Goal: Navigation & Orientation: Find specific page/section

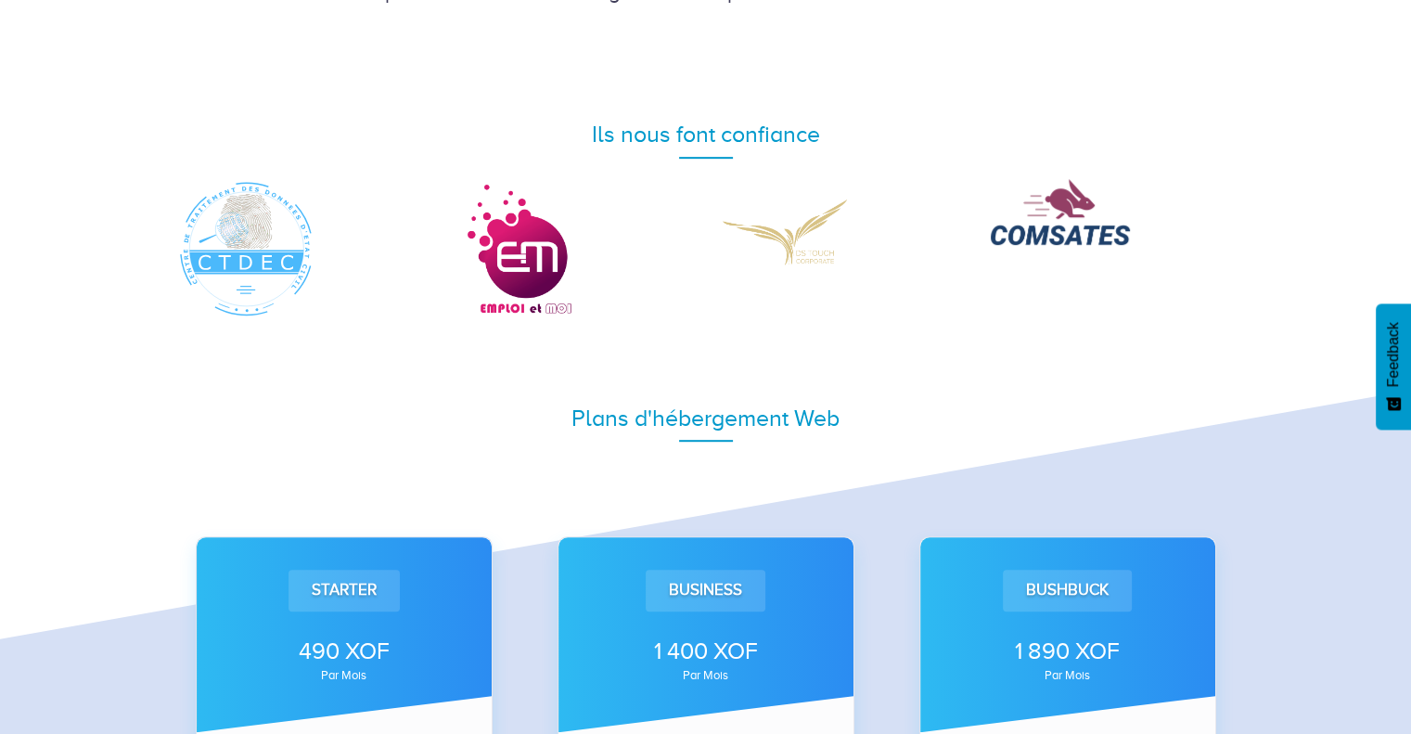
scroll to position [894, 0]
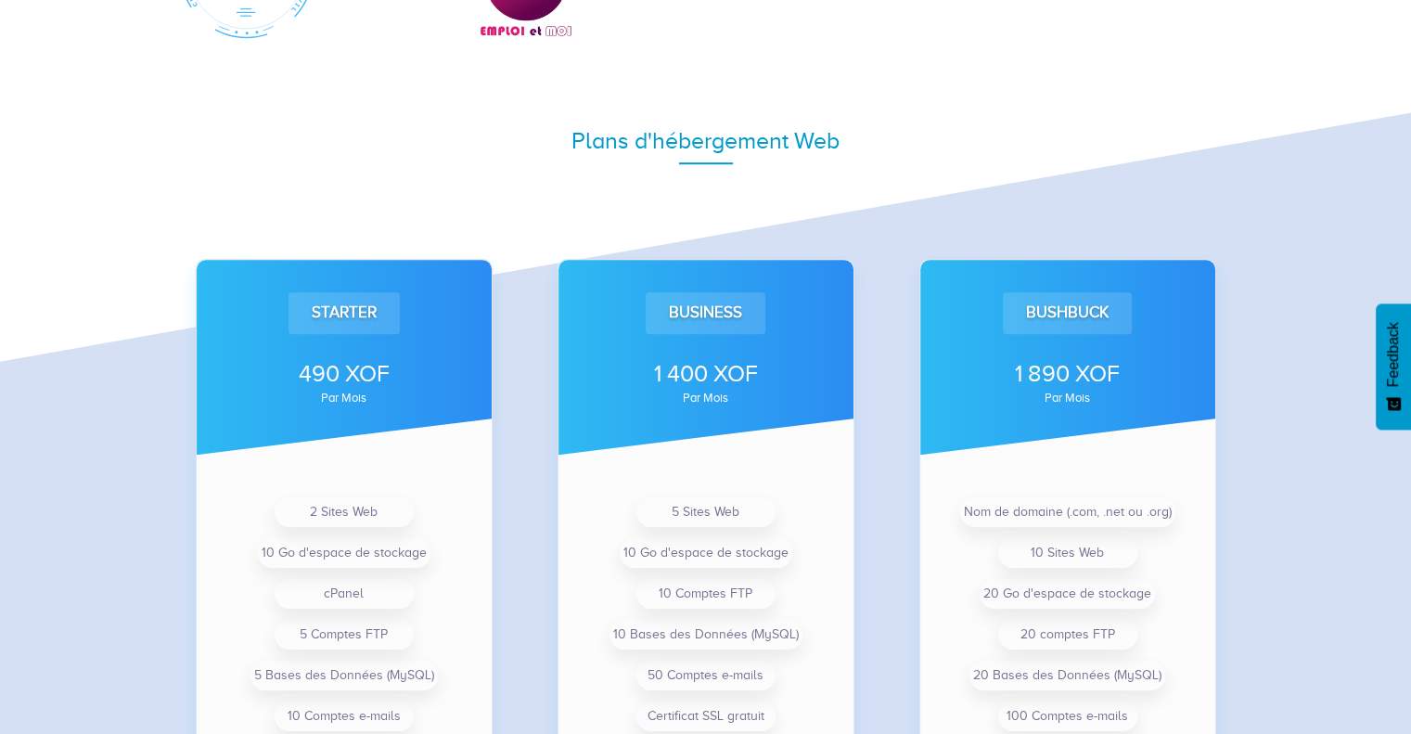
scroll to position [1173, 0]
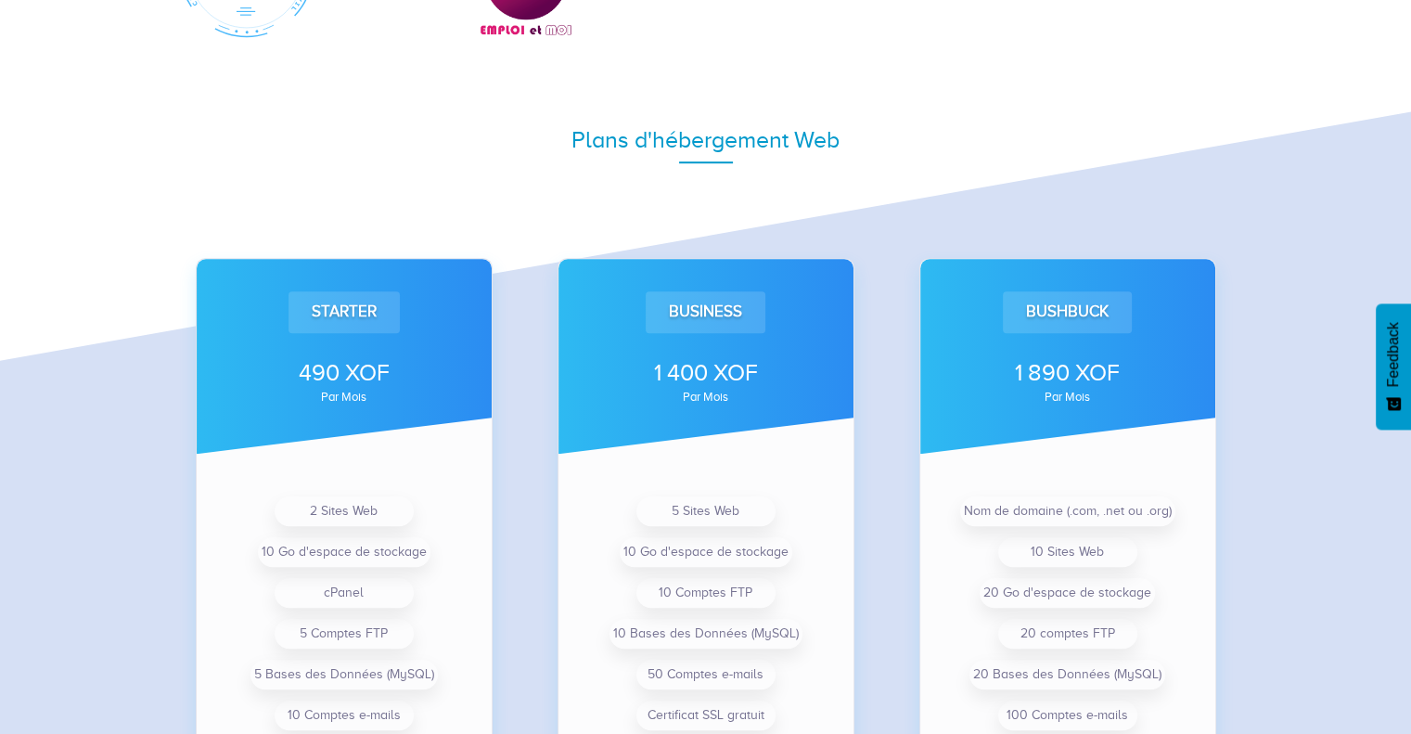
click at [64, 472] on div "Plans d'hébergement Web Starter 490 XOF par mois 2 Sites Web 10 Go d'espace de …" at bounding box center [705, 508] width 1411 height 936
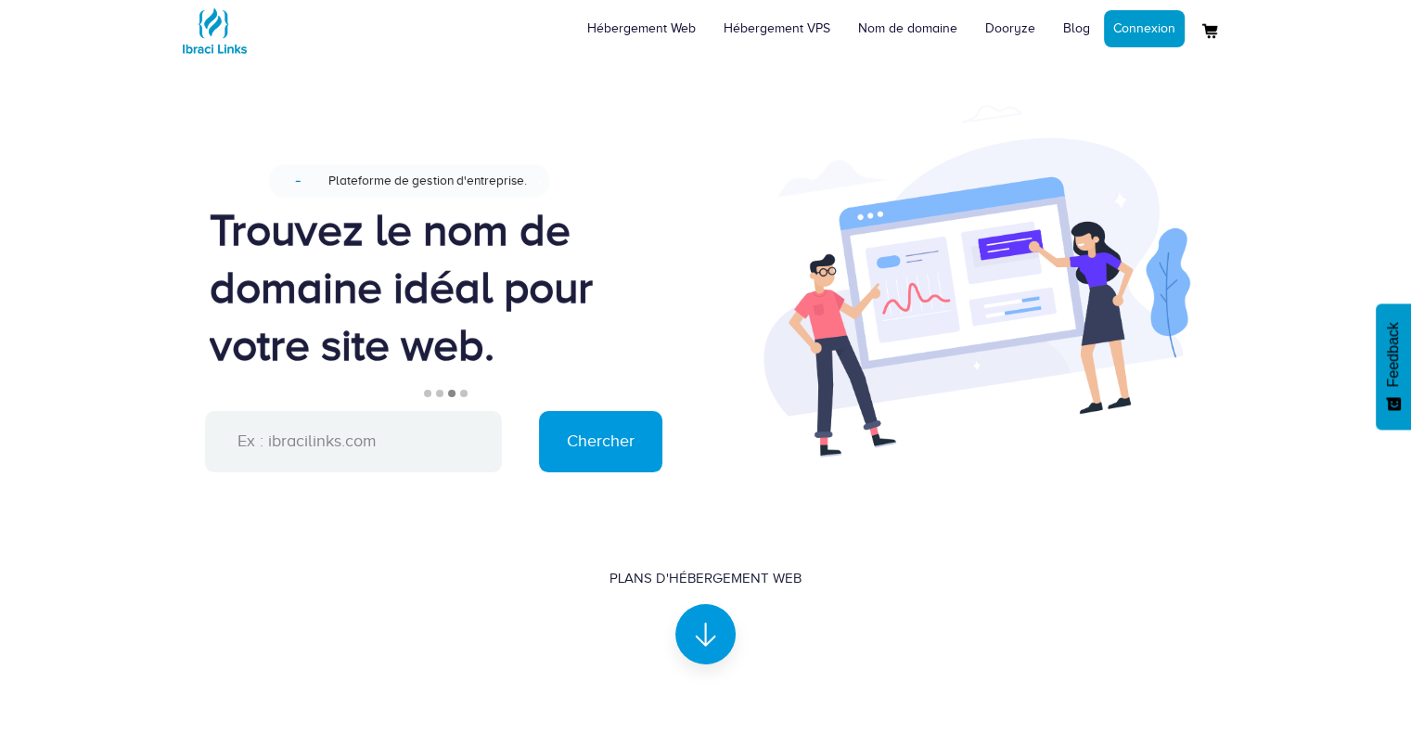
scroll to position [0, 0]
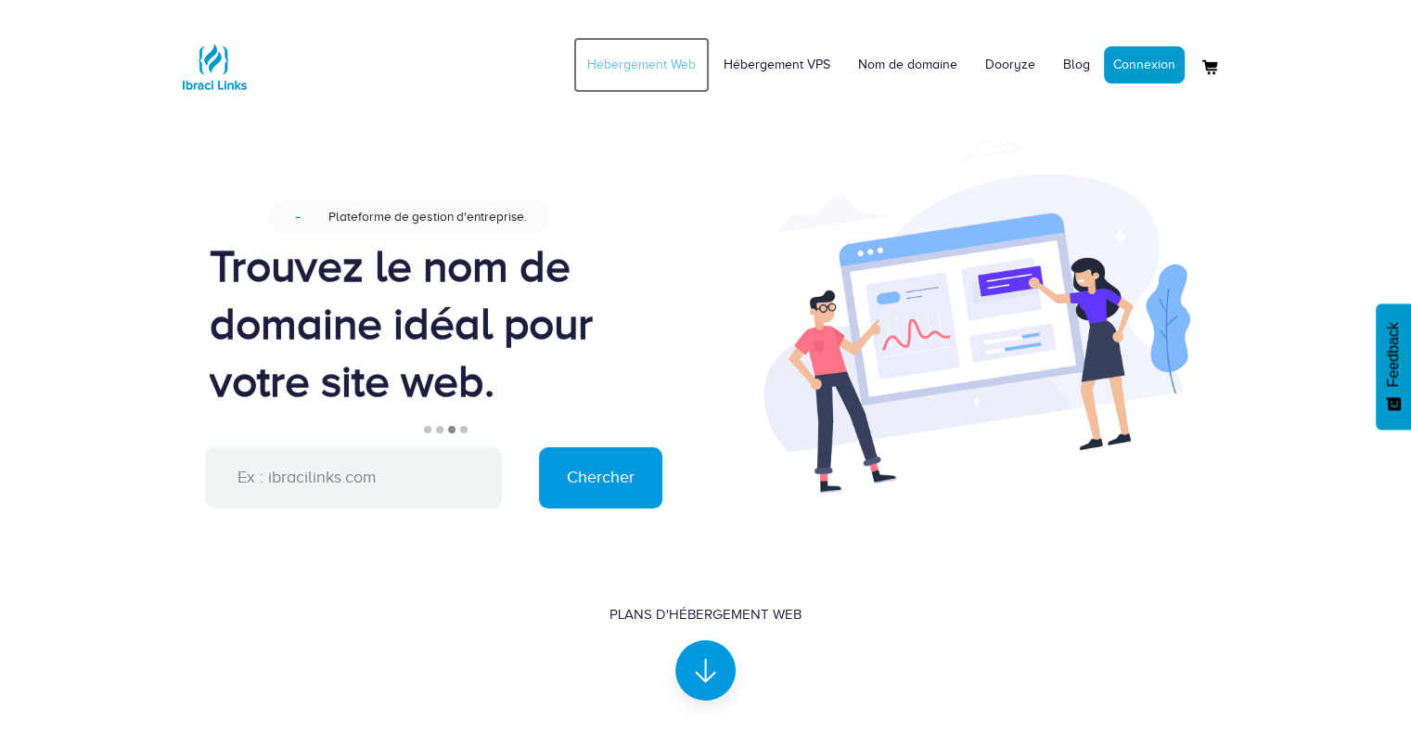
click at [666, 60] on link "Hébergement Web" at bounding box center [641, 65] width 136 height 56
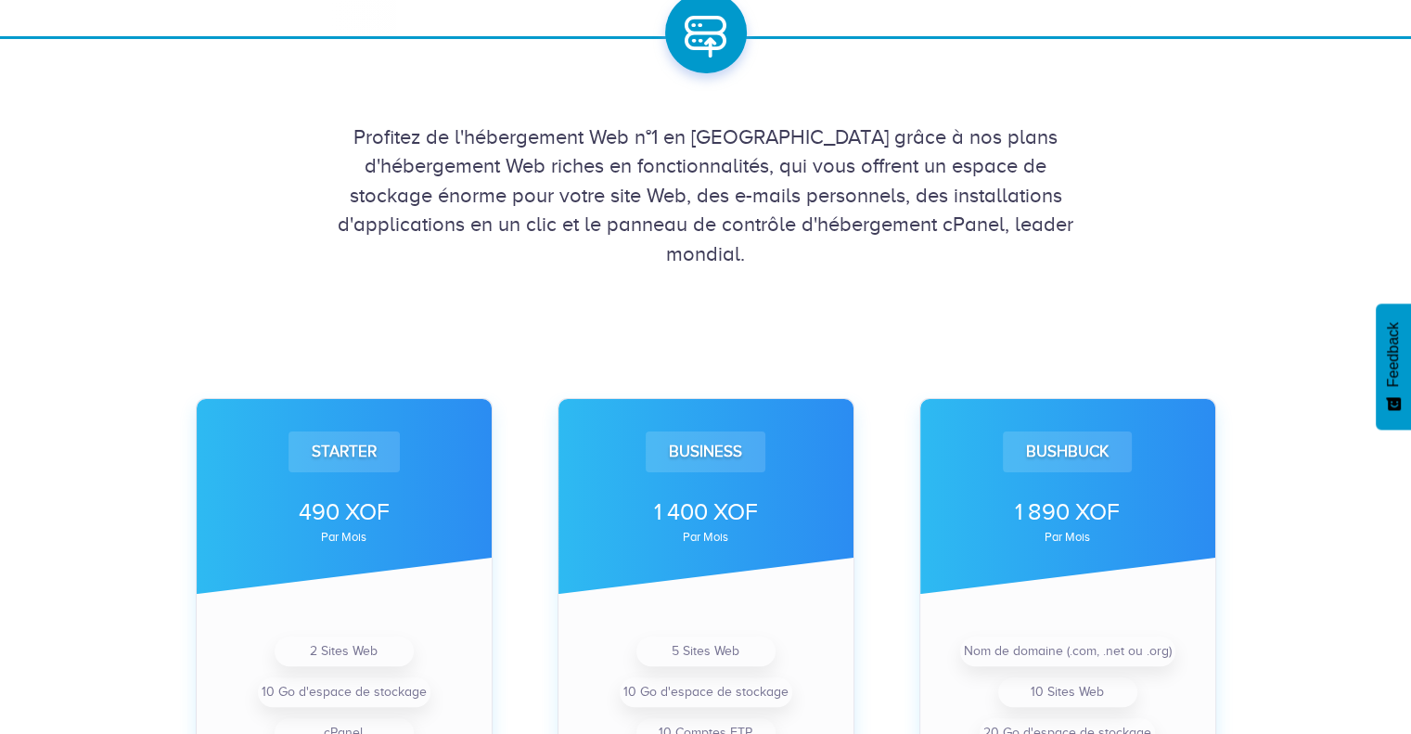
scroll to position [371, 0]
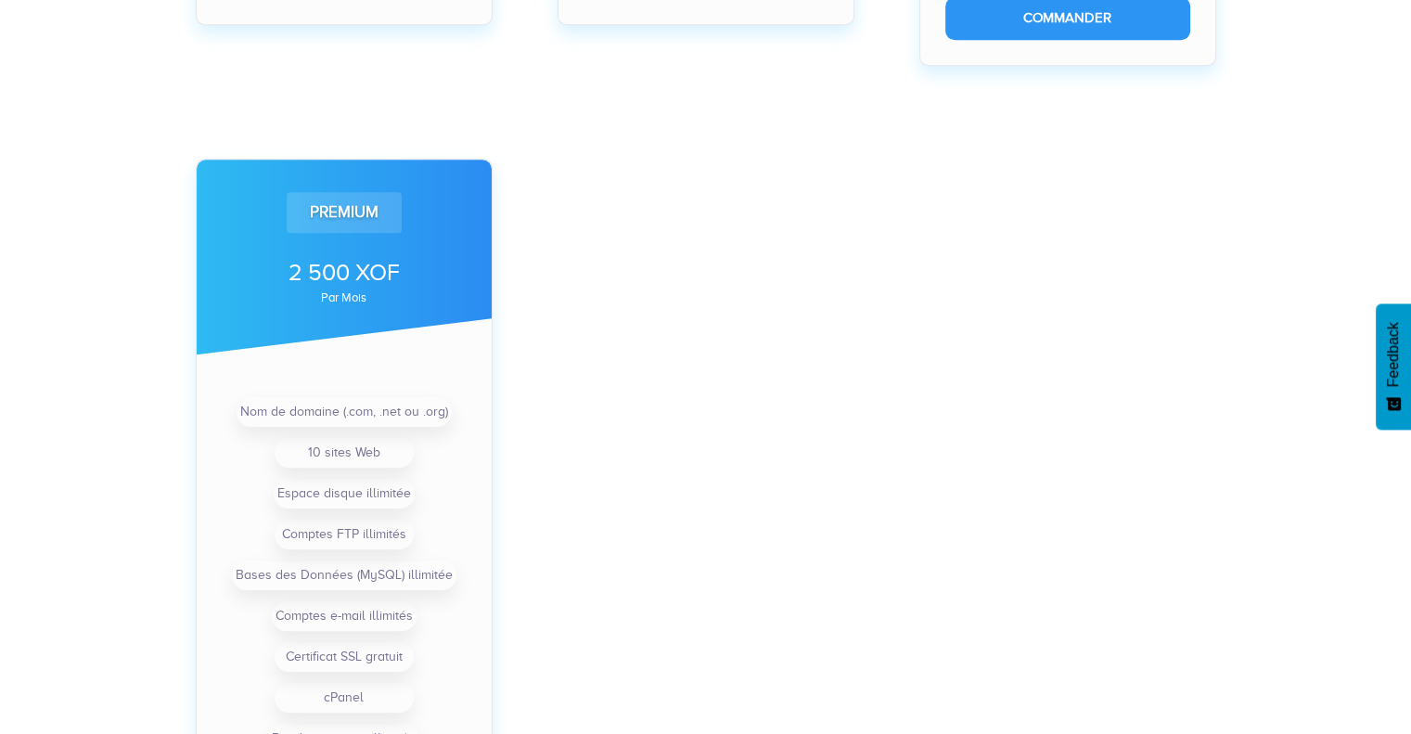
scroll to position [1299, 0]
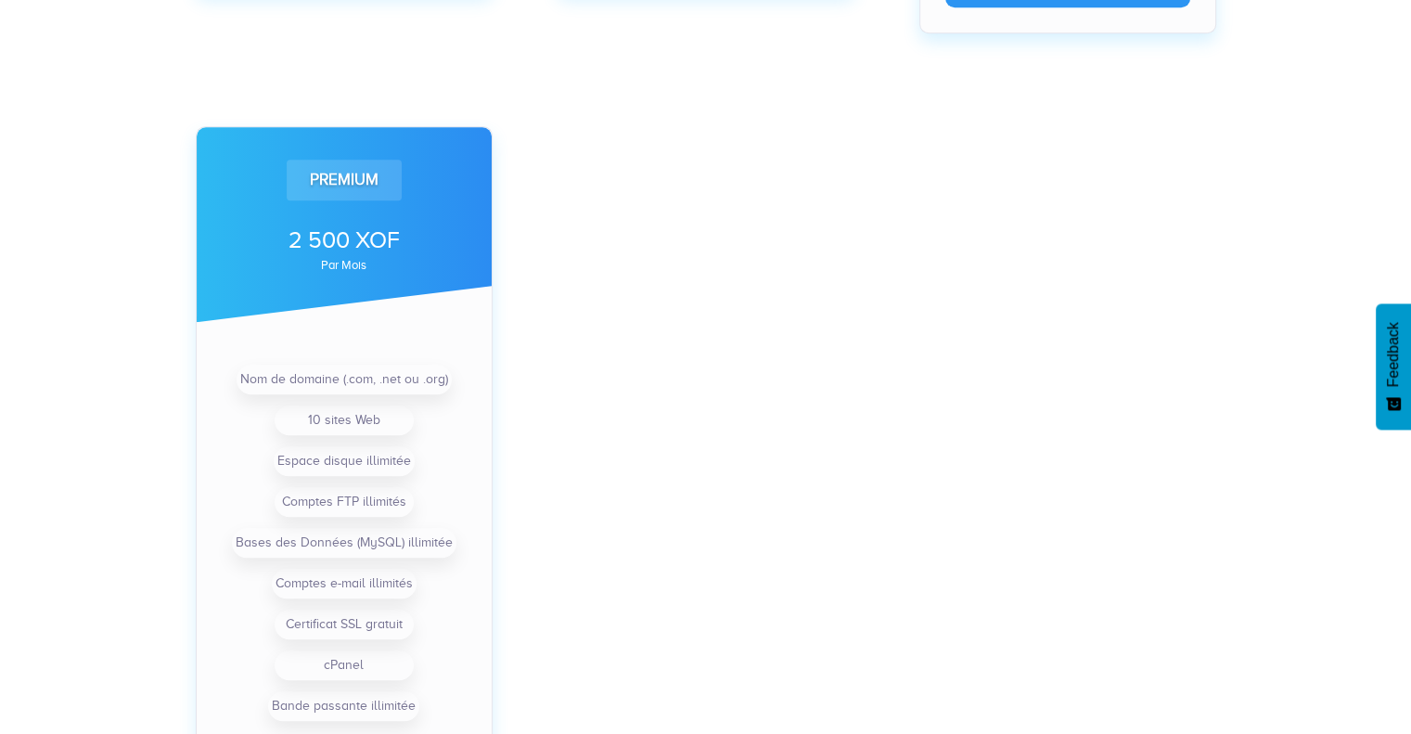
click at [90, 333] on div "Starter 490 XOF par mois 2 Sites Web 10 Go d'espace de stockage cPanel 5 Compte…" at bounding box center [705, 58] width 1411 height 1652
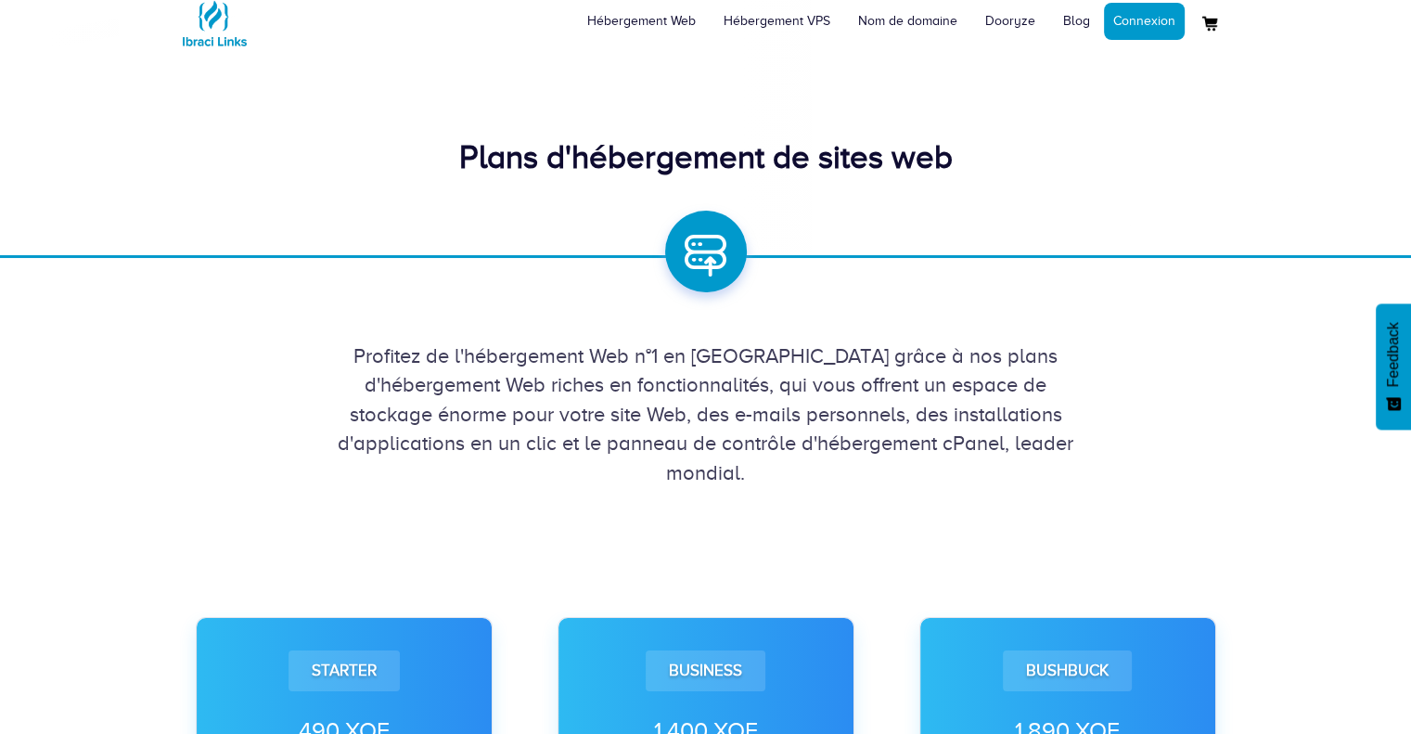
scroll to position [0, 0]
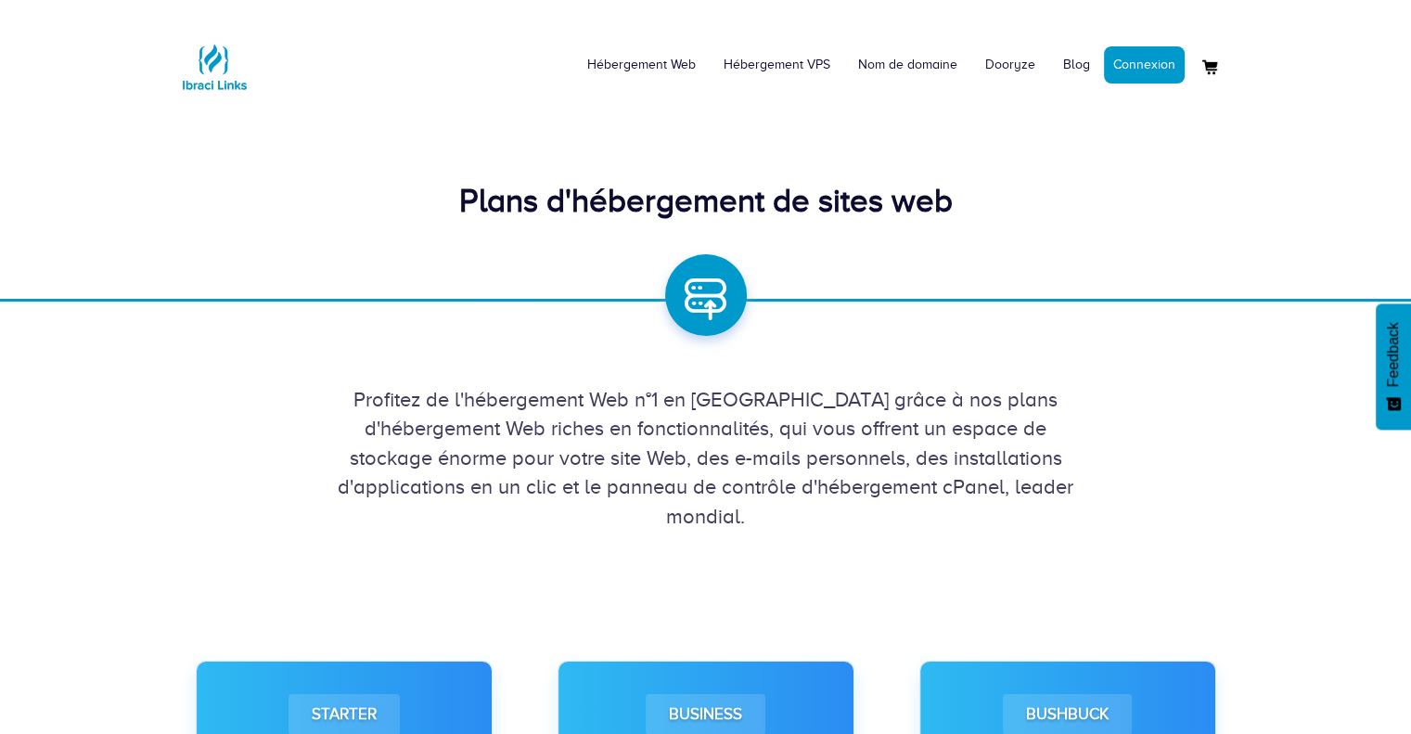
drag, startPoint x: 1421, startPoint y: 304, endPoint x: 1424, endPoint y: 51, distance: 253.3
click at [1345, 174] on img at bounding box center [705, 149] width 3104 height 1204
click at [803, 70] on link "Hébergement VPS" at bounding box center [777, 65] width 135 height 56
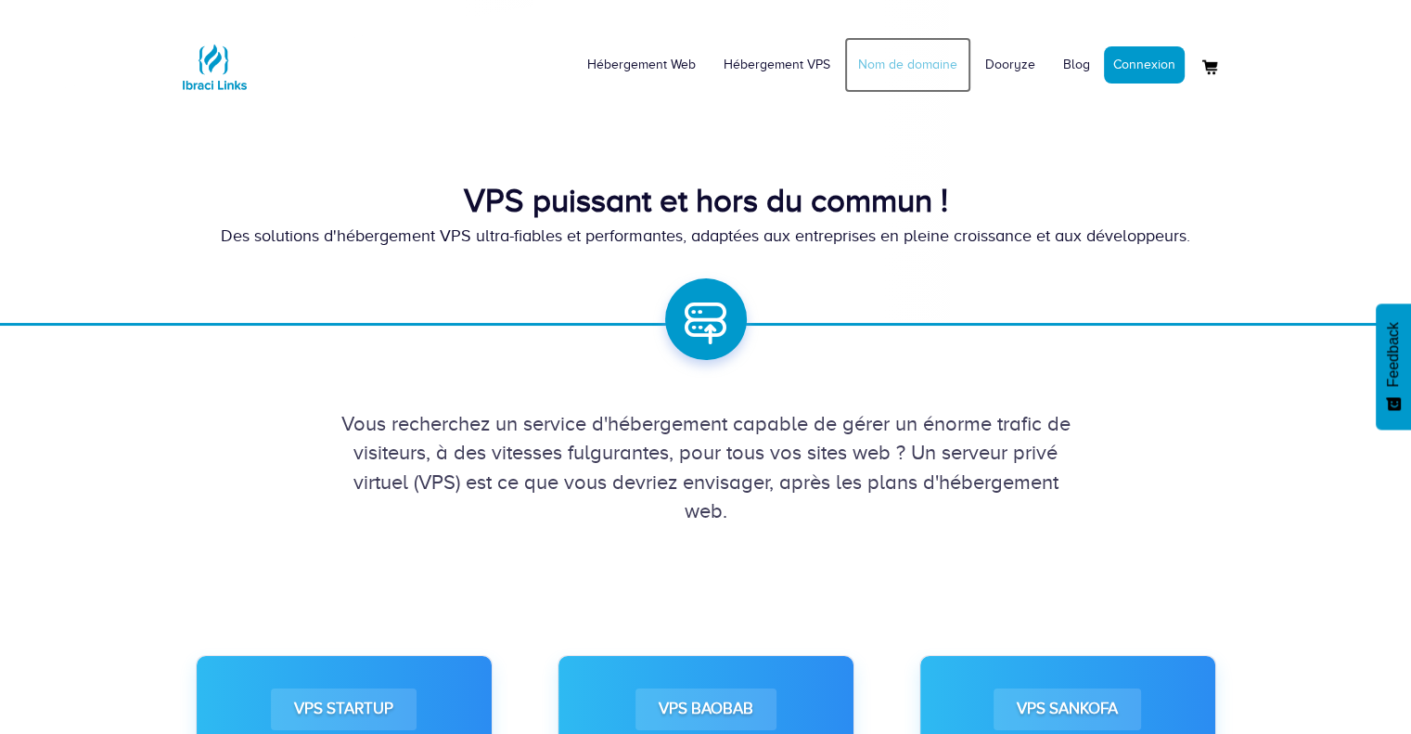
click at [918, 70] on link "Nom de domaine" at bounding box center [907, 65] width 127 height 56
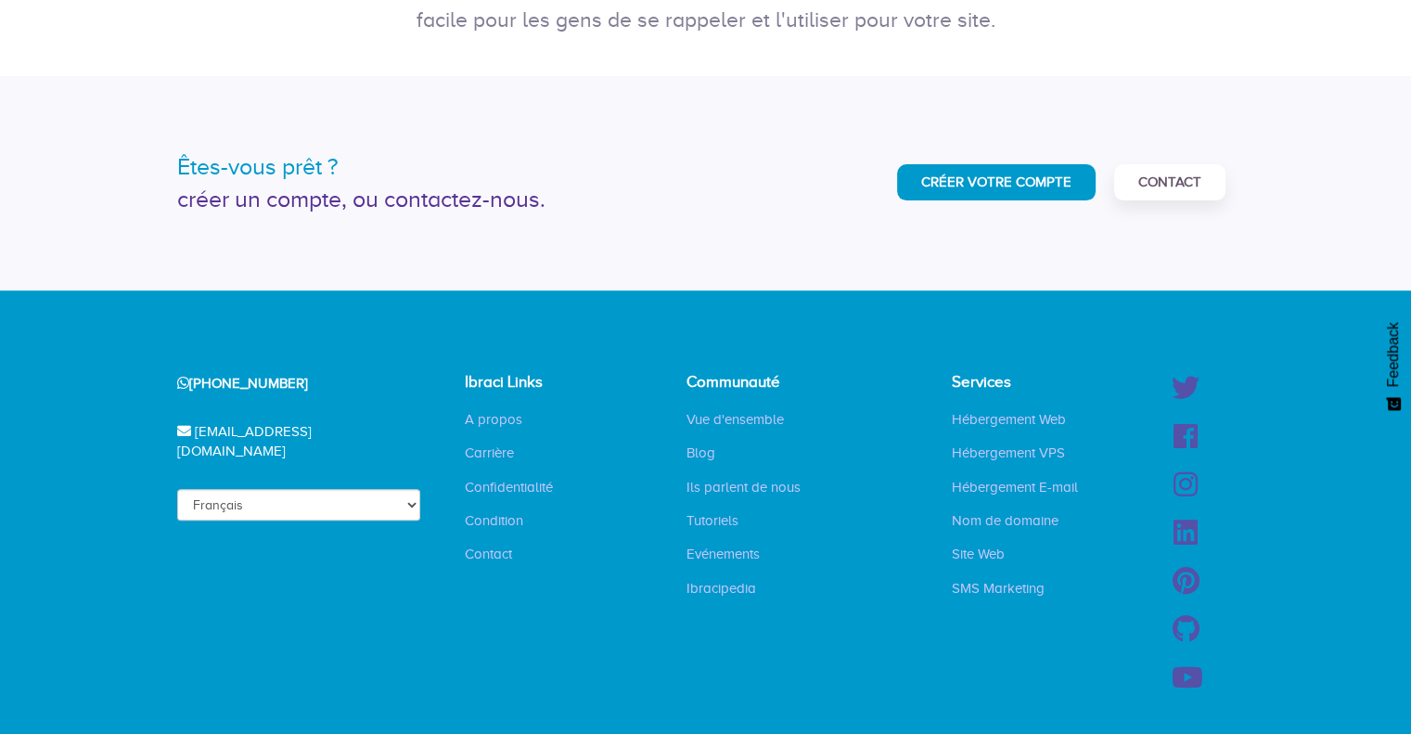
scroll to position [506, 0]
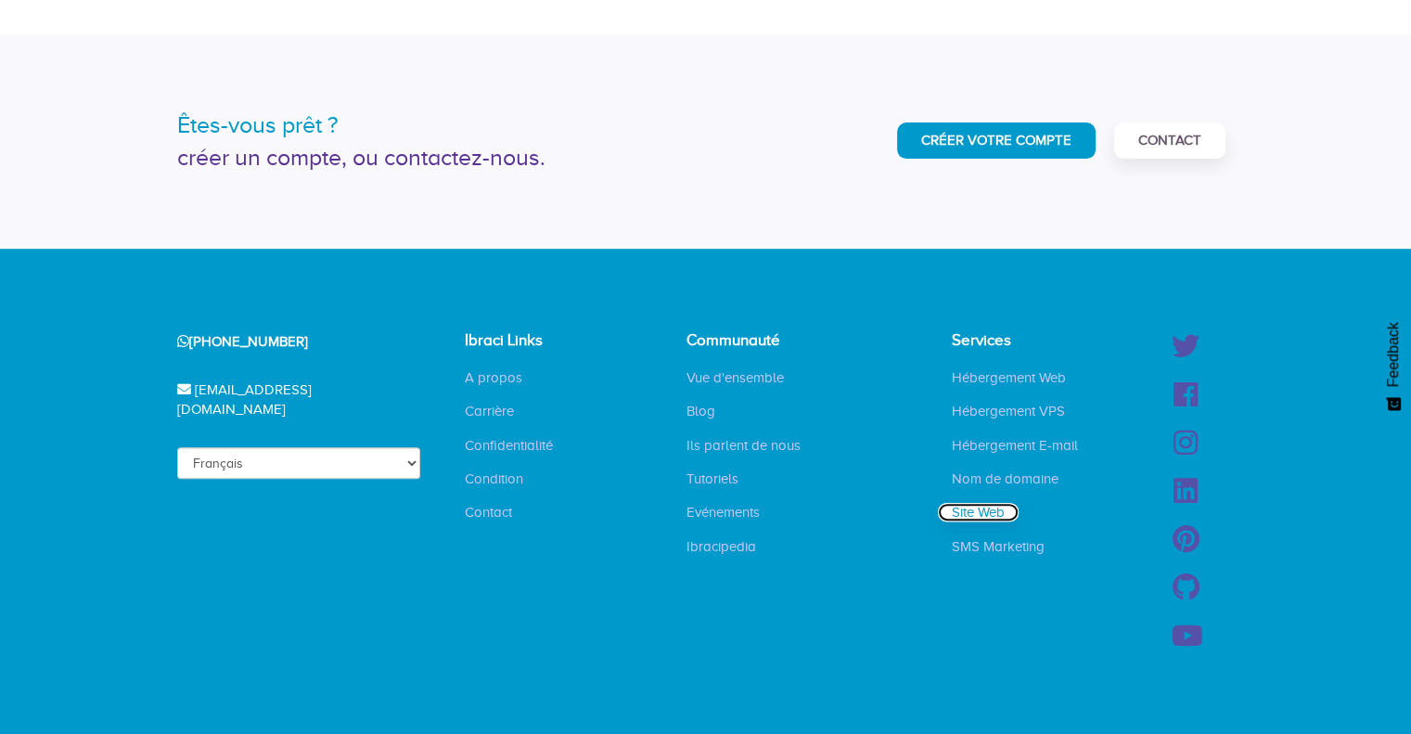
click at [973, 515] on link "Site Web" at bounding box center [978, 512] width 81 height 19
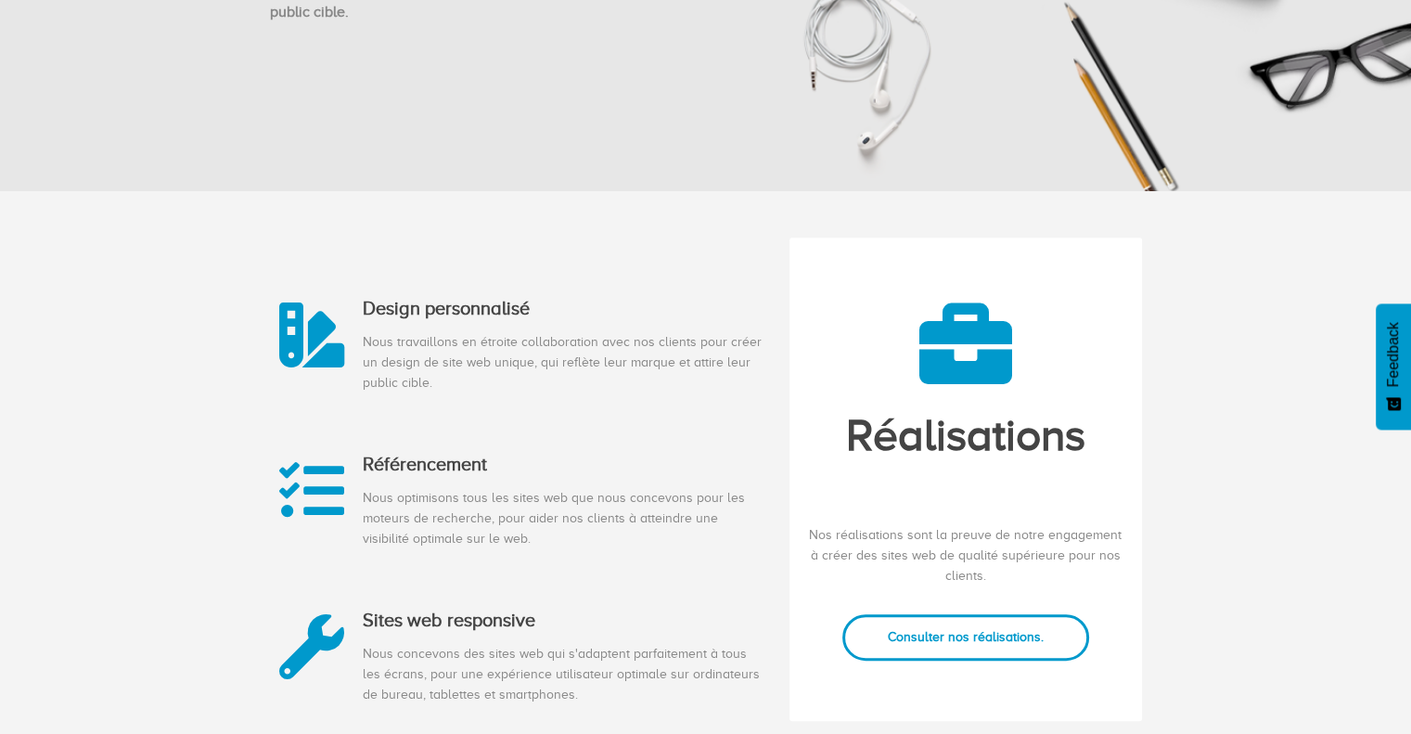
scroll to position [742, 0]
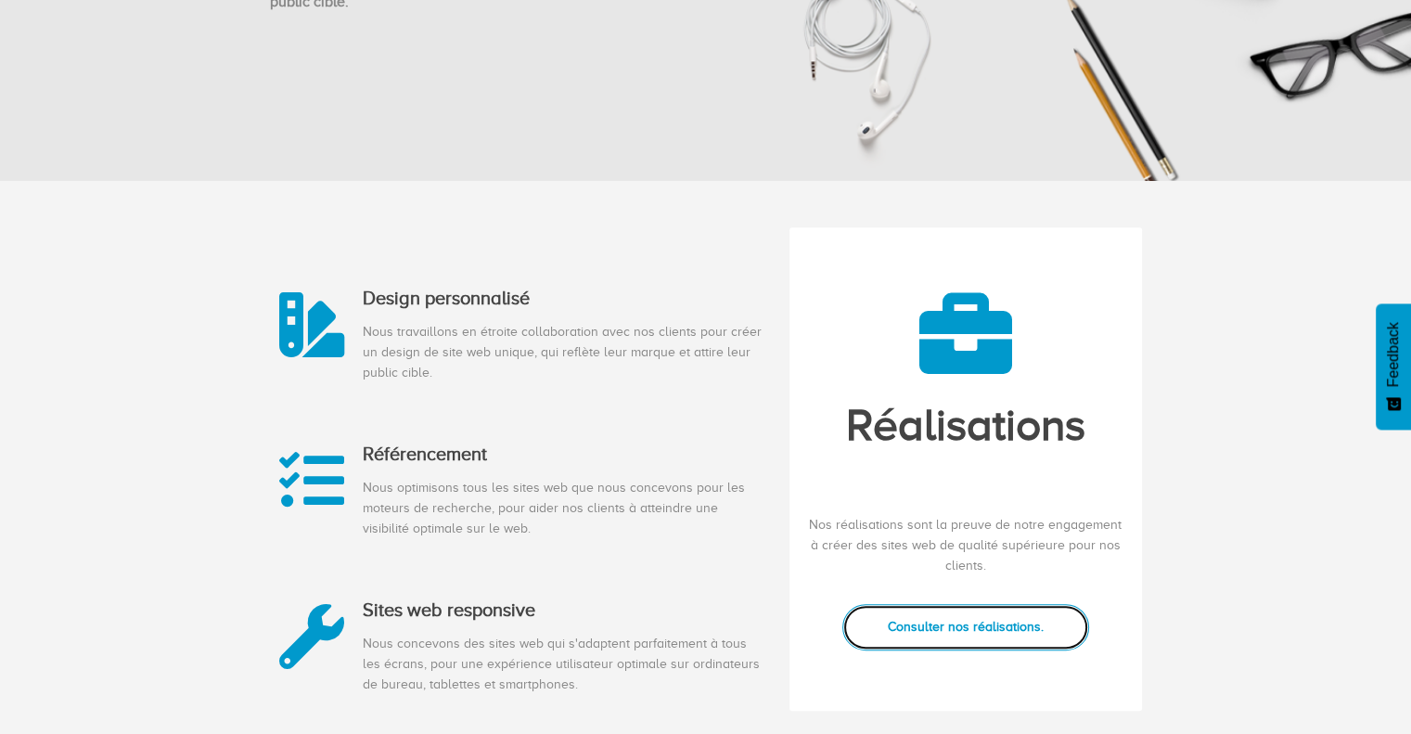
click at [995, 633] on strong "Consulter nos réalisations." at bounding box center [966, 627] width 156 height 14
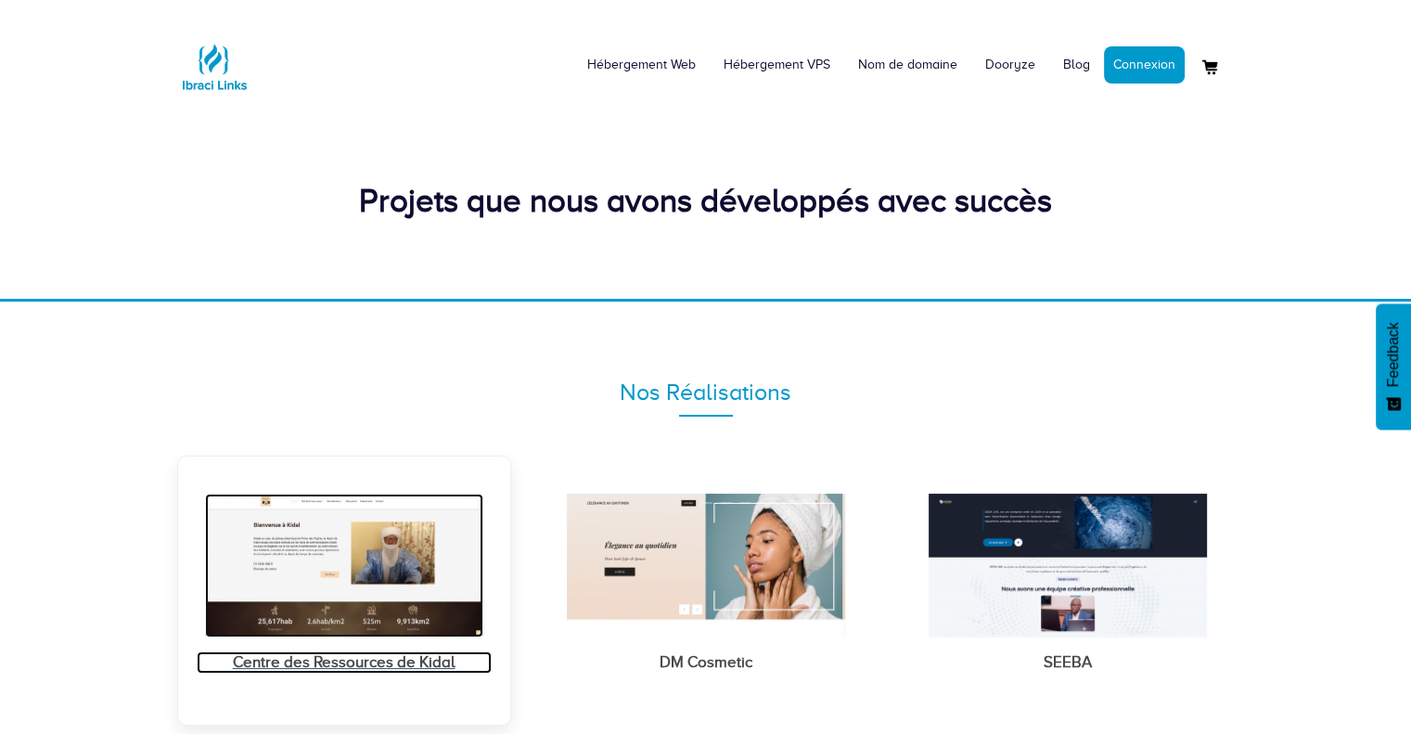
click at [347, 664] on div "Centre des Ressources de Kidal" at bounding box center [344, 662] width 295 height 22
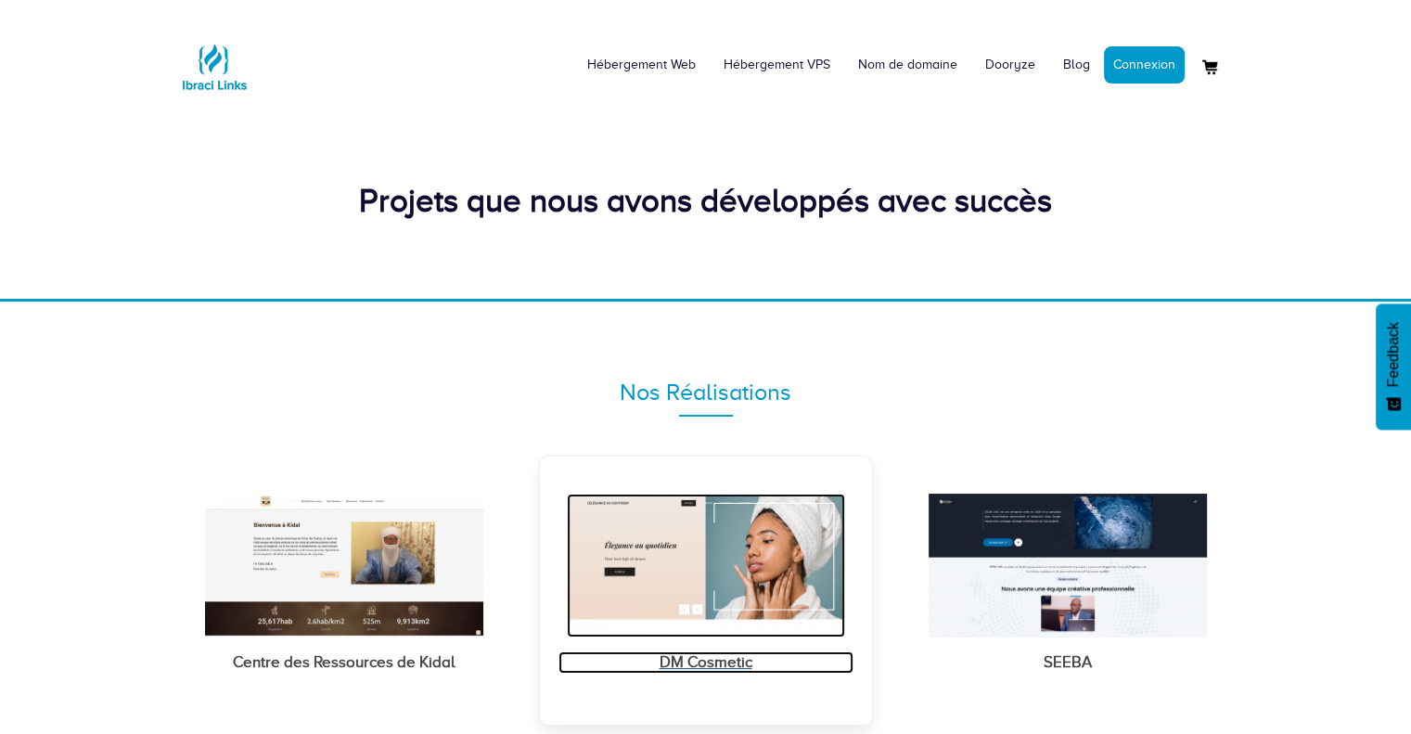
click at [720, 597] on img at bounding box center [706, 566] width 278 height 145
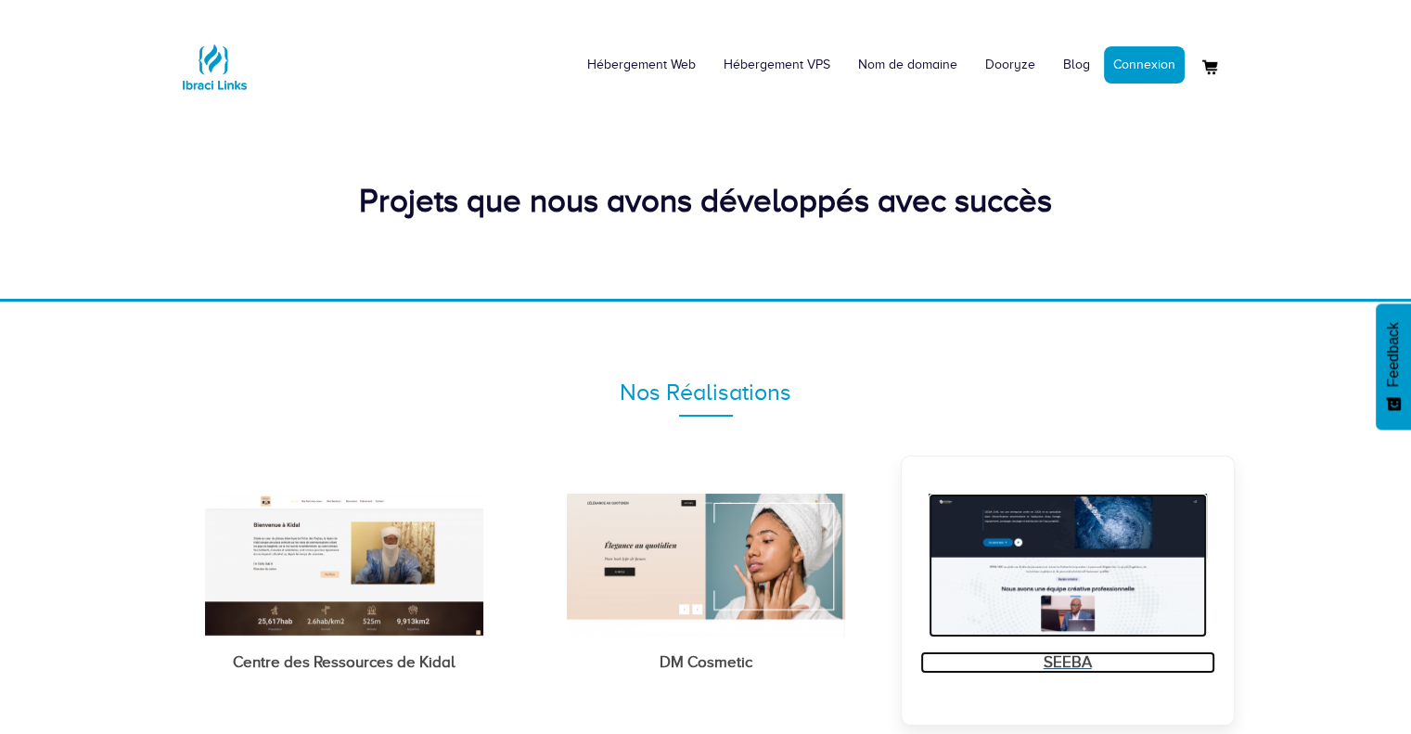
click at [1078, 548] on img at bounding box center [1068, 566] width 278 height 145
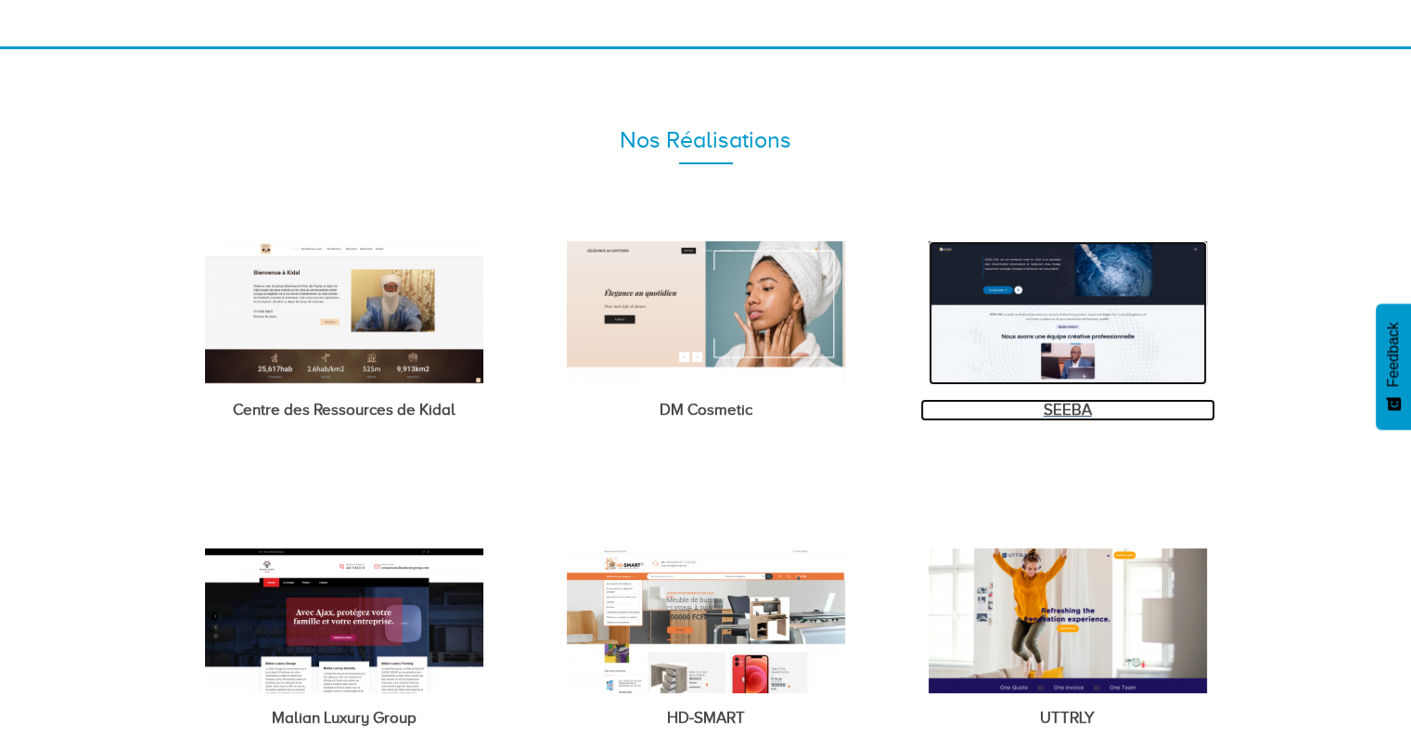
scroll to position [278, 0]
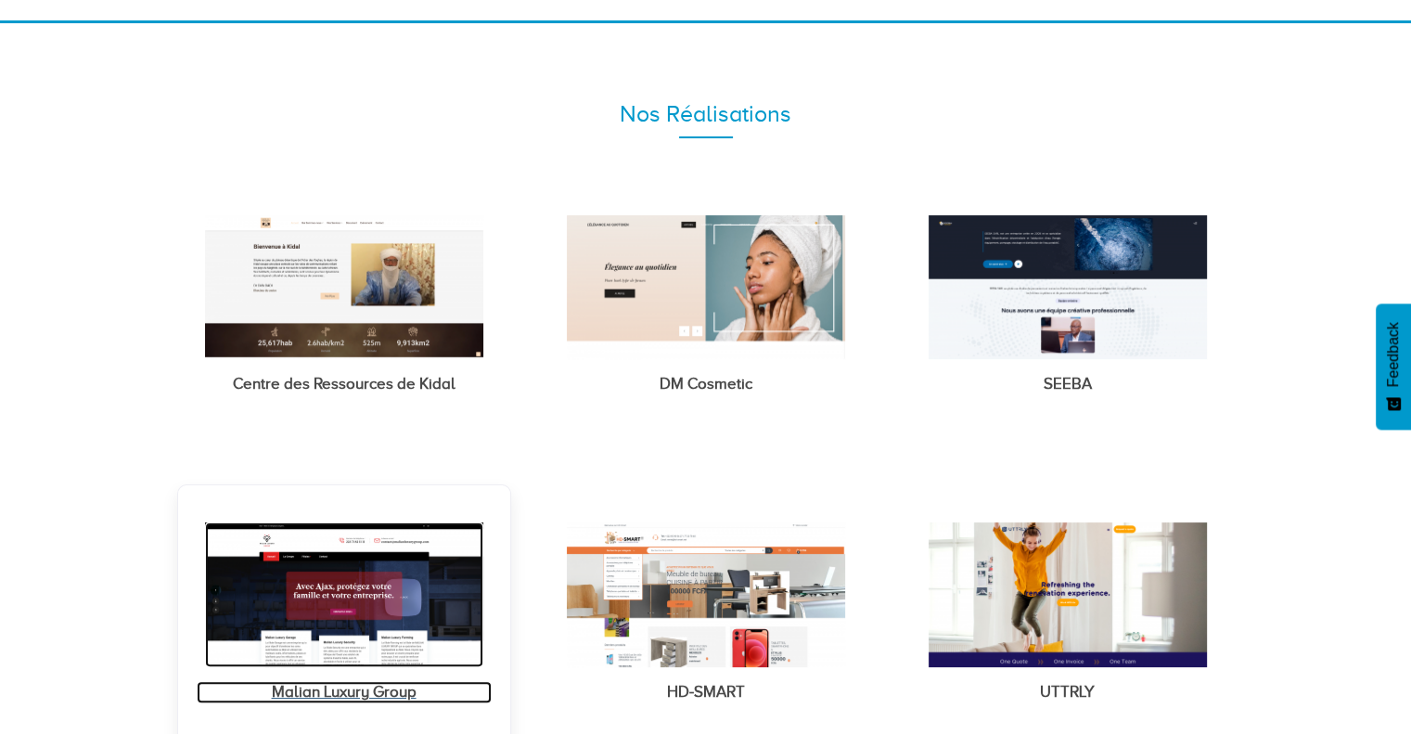
click at [363, 591] on img at bounding box center [344, 594] width 278 height 145
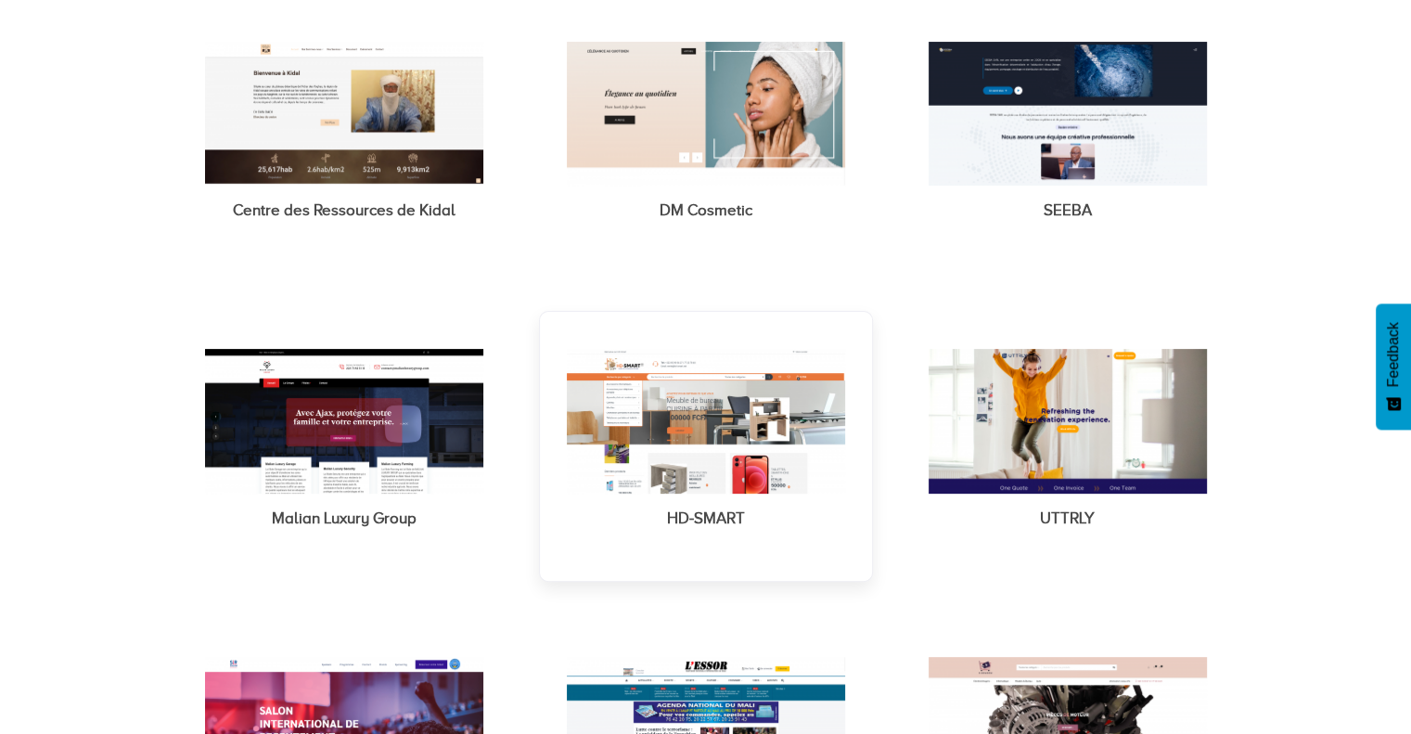
scroll to position [464, 0]
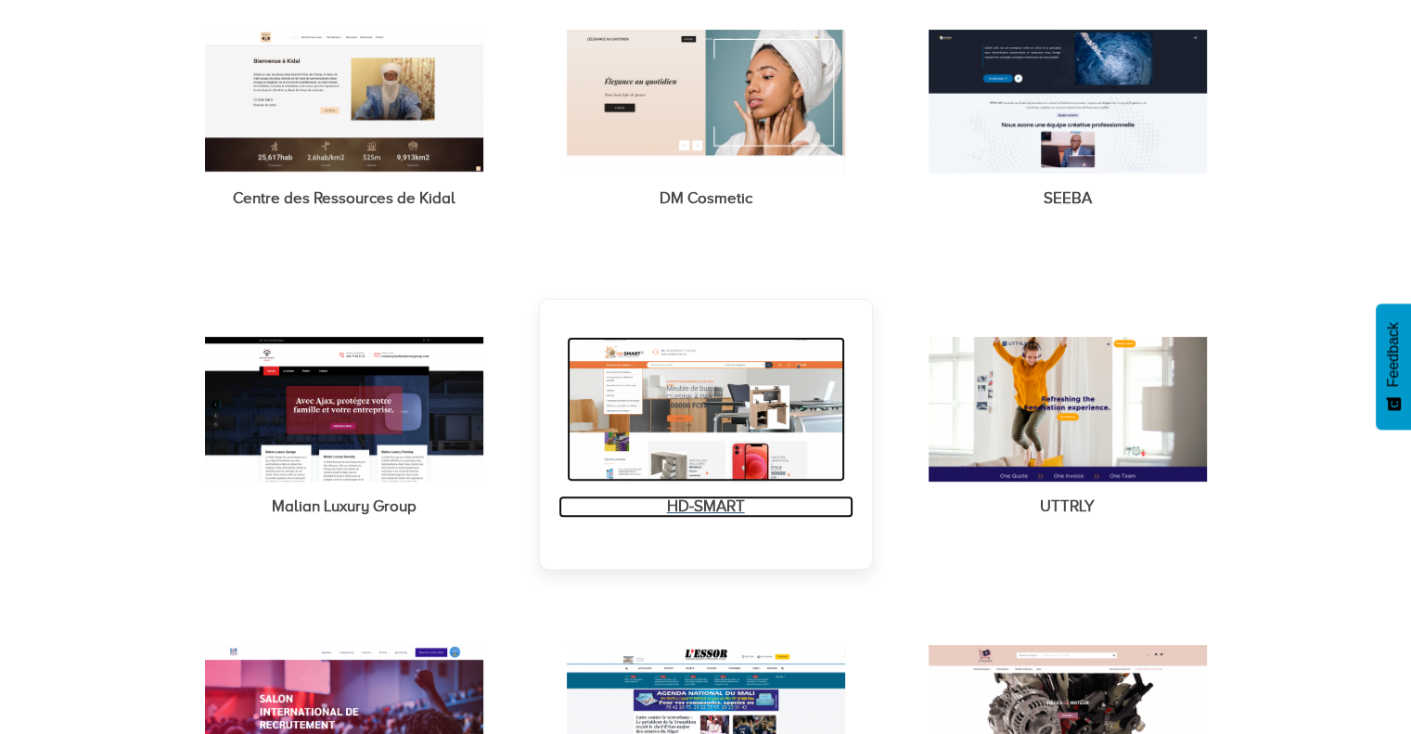
click at [705, 507] on div "HD-SMART" at bounding box center [705, 506] width 295 height 22
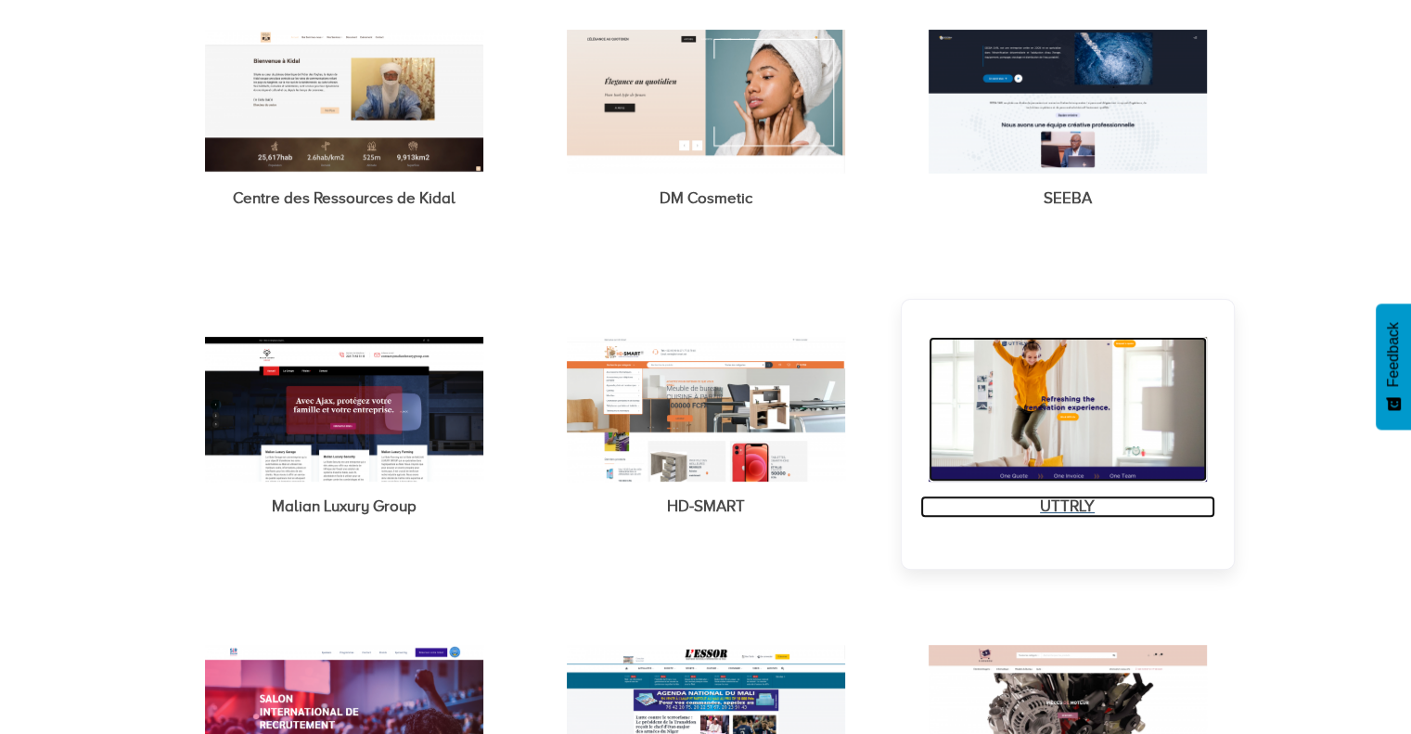
click at [1070, 504] on div "UTTRLY" at bounding box center [1067, 506] width 295 height 22
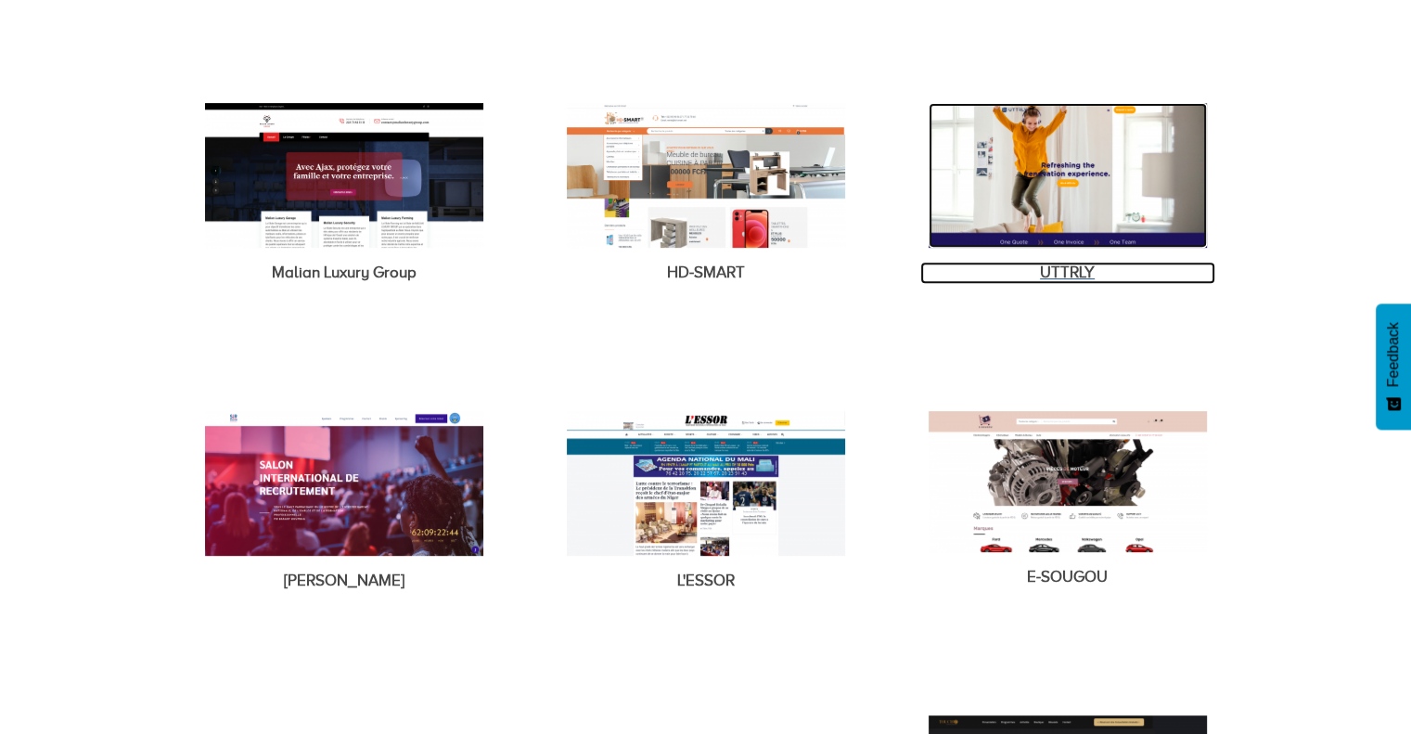
scroll to position [742, 0]
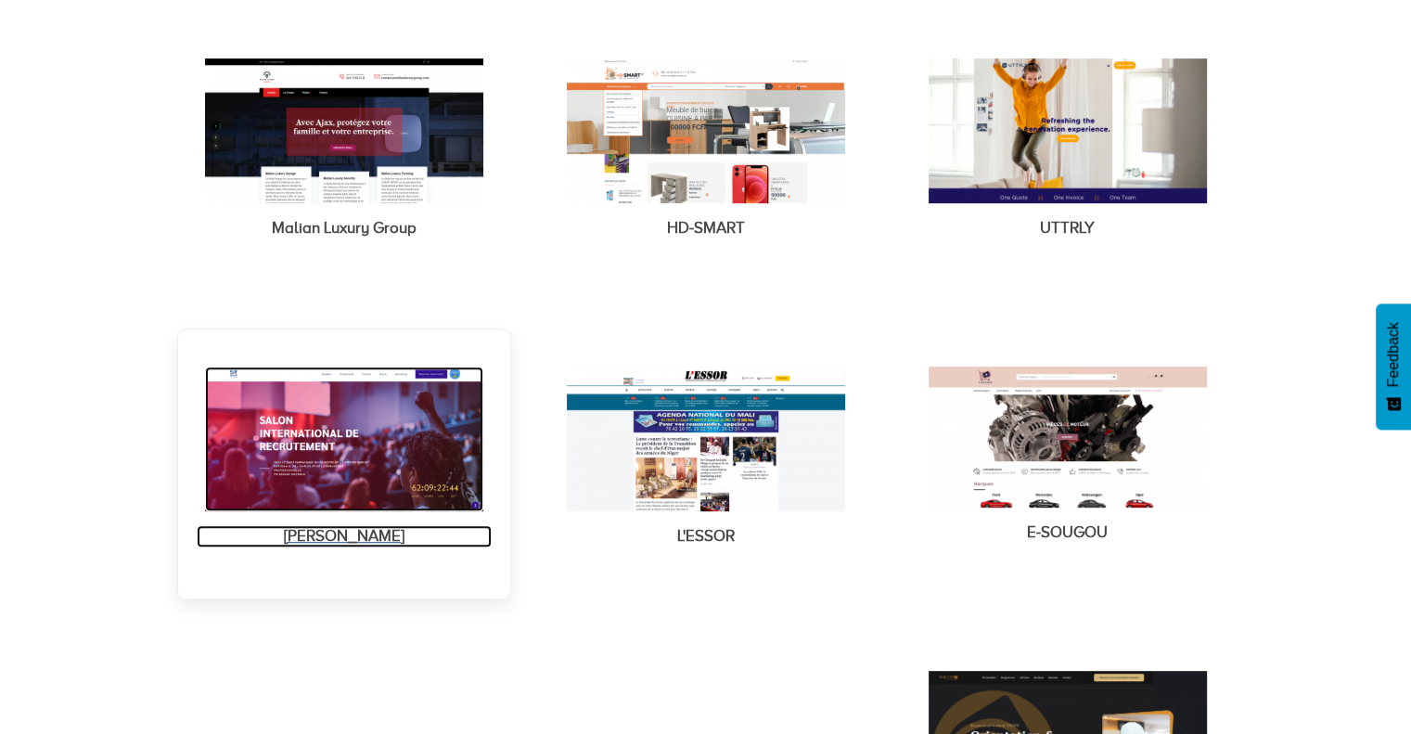
click at [335, 533] on div "SIR Mali" at bounding box center [344, 536] width 295 height 22
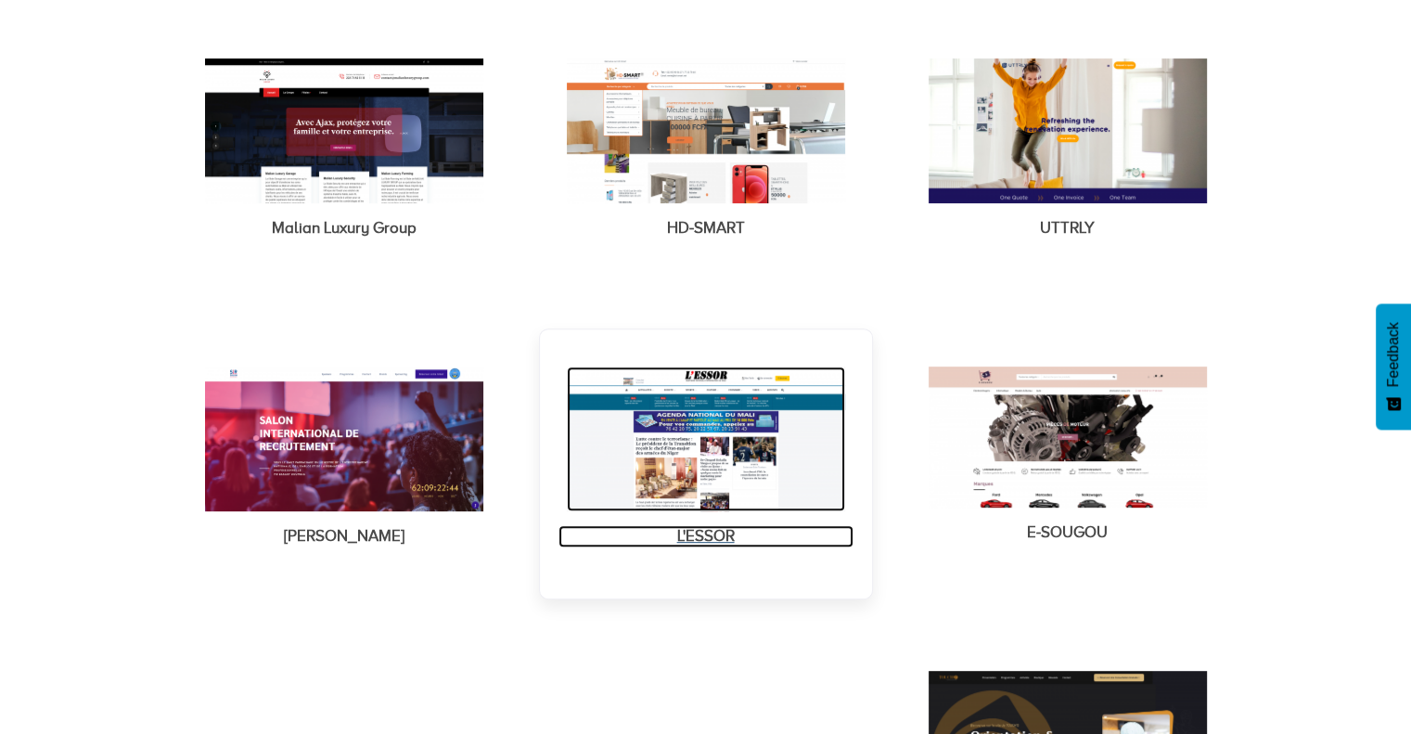
click at [697, 533] on div "L'ESSOR" at bounding box center [705, 536] width 295 height 22
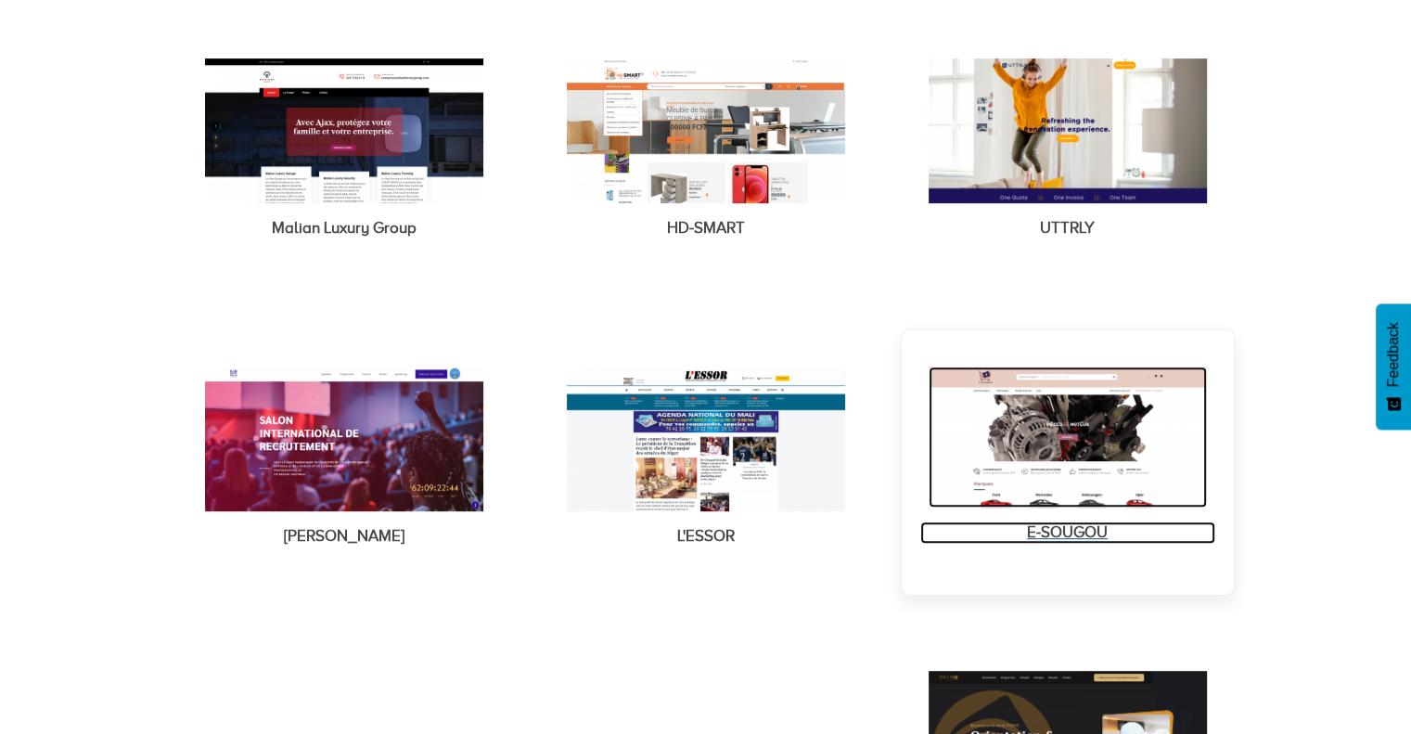
click at [1036, 525] on div "E-SOUGOU" at bounding box center [1067, 532] width 295 height 22
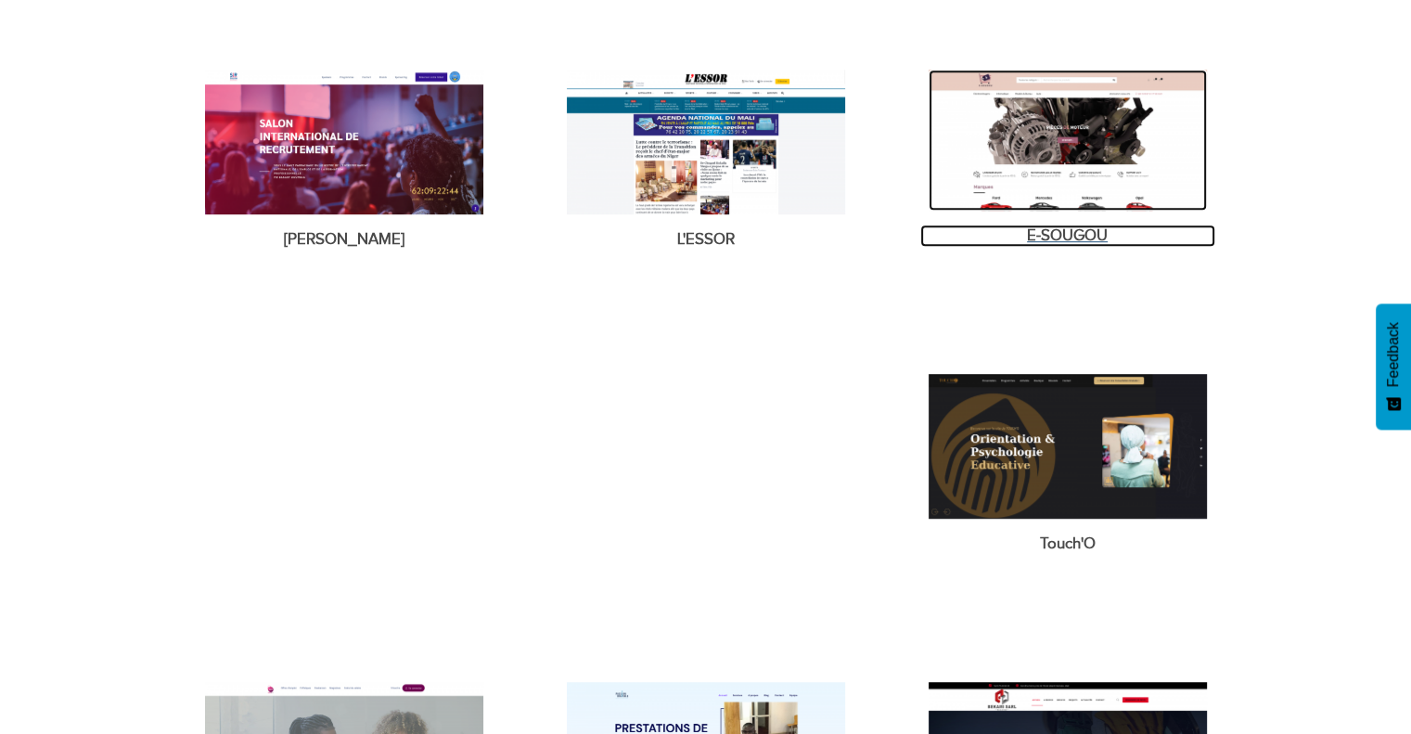
scroll to position [1113, 0]
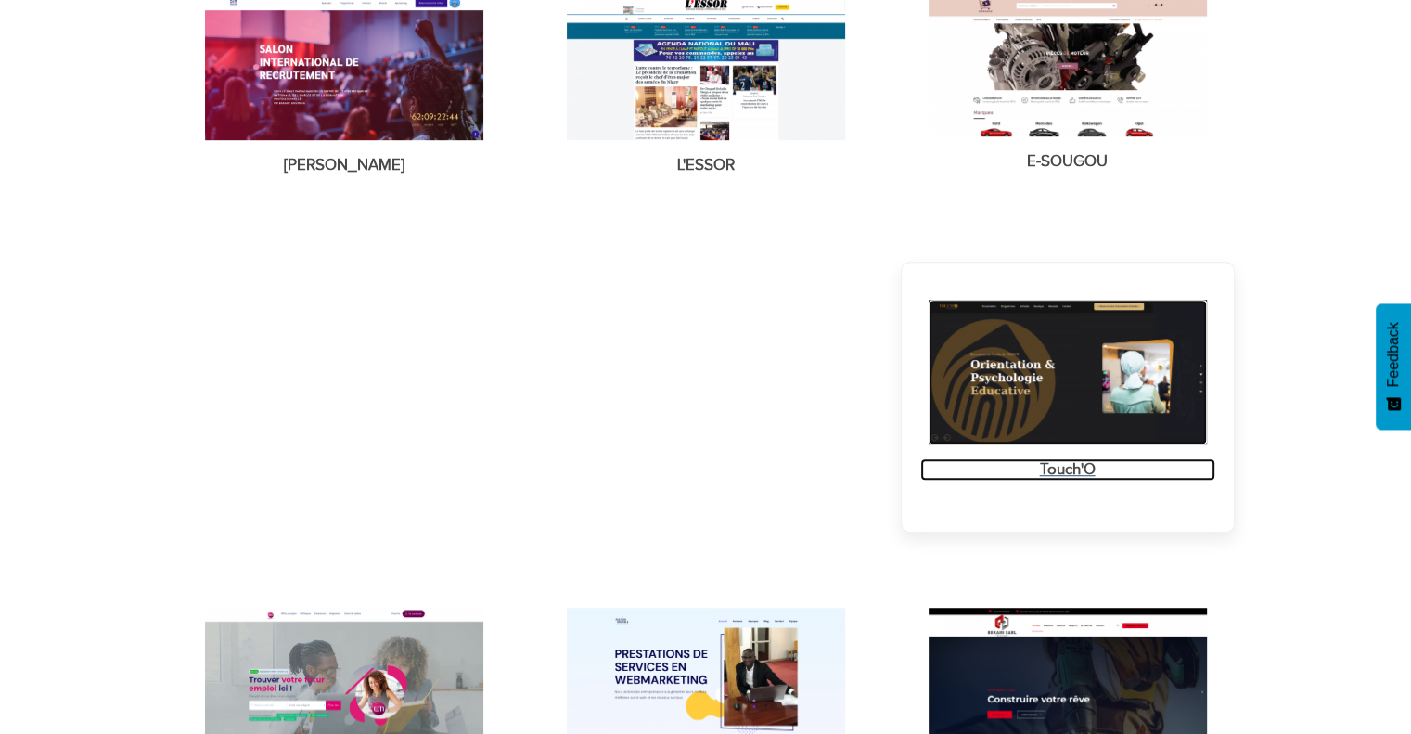
click at [1063, 463] on div "Touch'O" at bounding box center [1067, 469] width 295 height 22
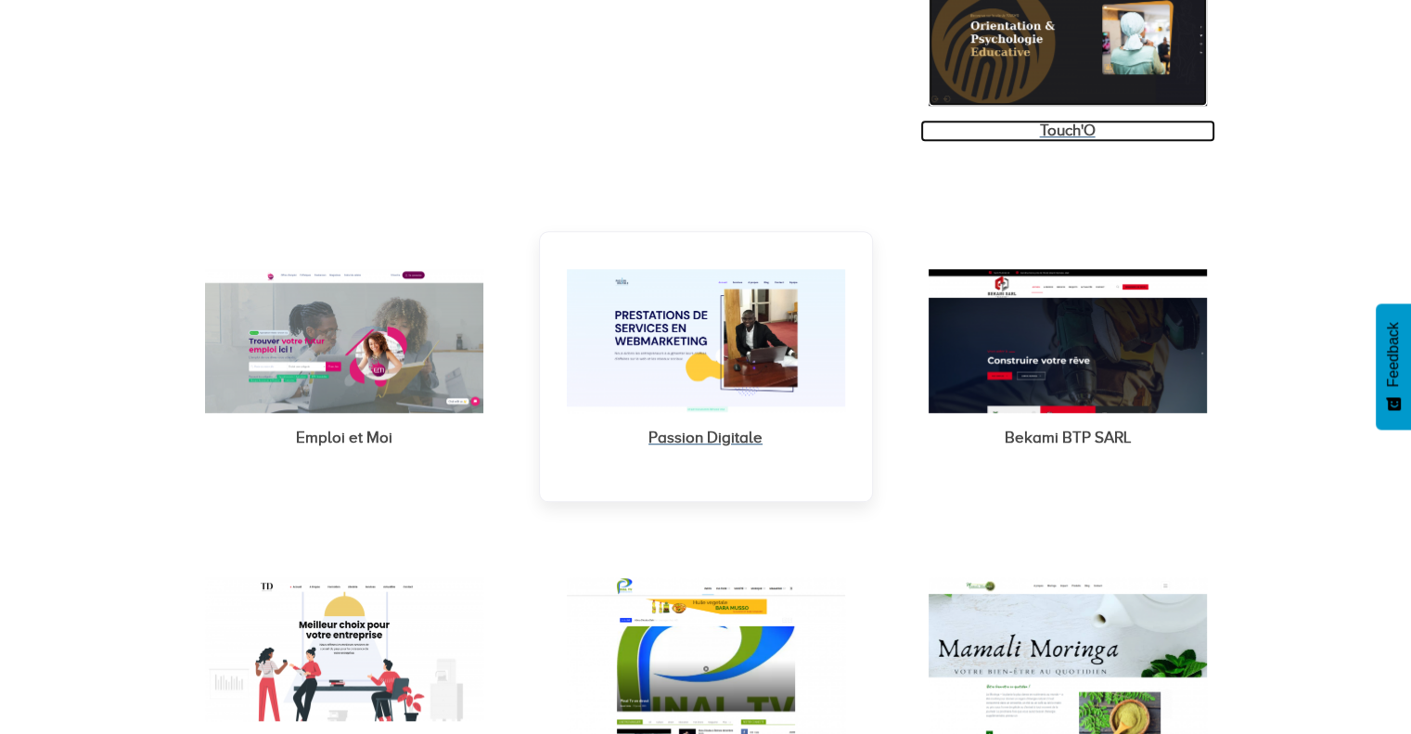
scroll to position [1484, 0]
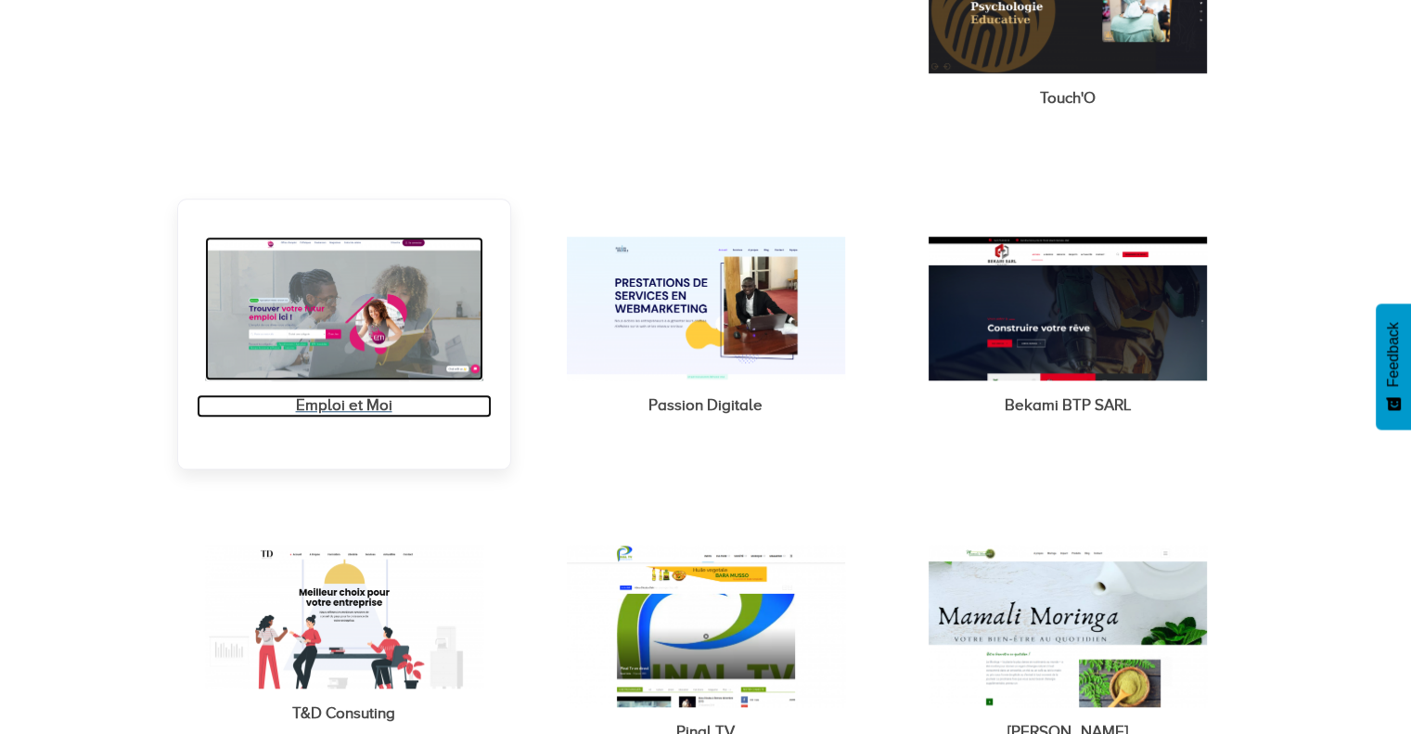
click at [375, 403] on div "Emploi et Moi" at bounding box center [344, 405] width 295 height 22
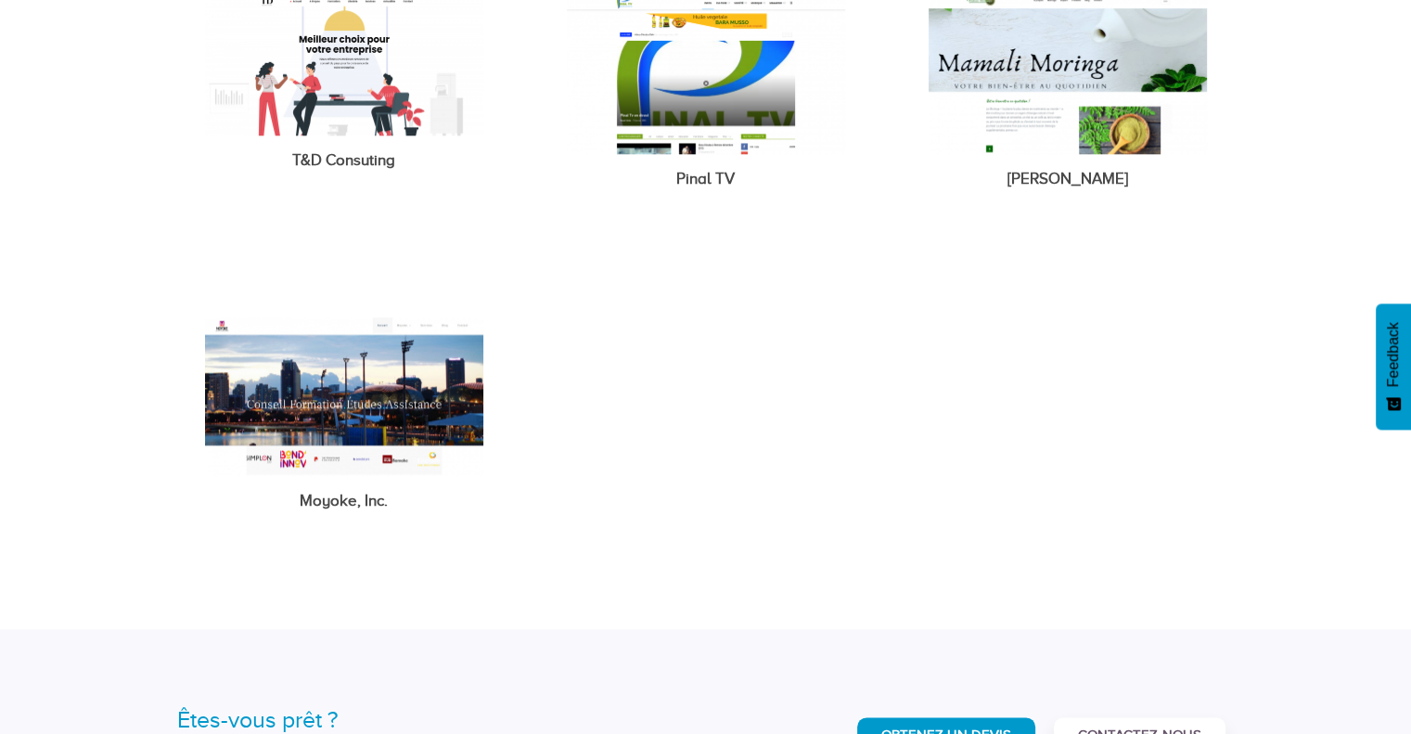
scroll to position [2041, 0]
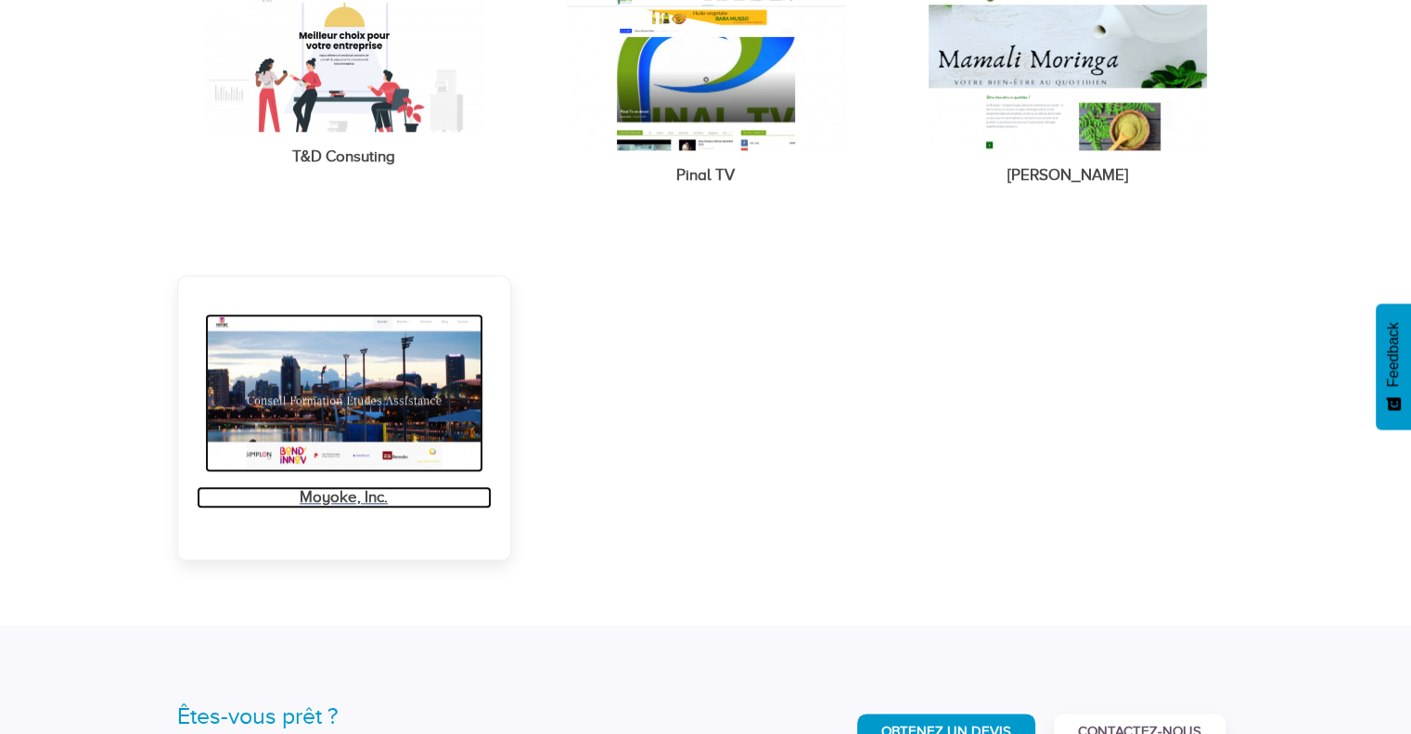
click at [325, 489] on div "Moyoke, Inc." at bounding box center [344, 497] width 295 height 22
